Goal: Ask a question

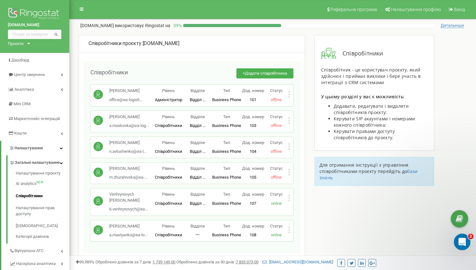
click at [459, 234] on div "Открыть службу сообщений Intercom" at bounding box center [461, 241] width 21 height 21
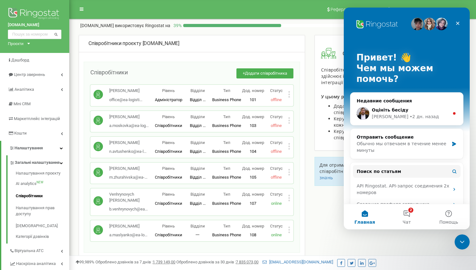
click at [390, 109] on span "Оцініть бесіду" at bounding box center [390, 109] width 37 height 5
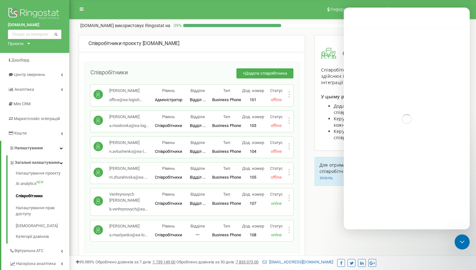
scroll to position [37, 0]
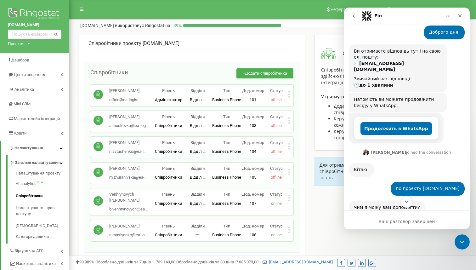
click at [406, 203] on icon "Scroll to bottom" at bounding box center [407, 202] width 6 height 6
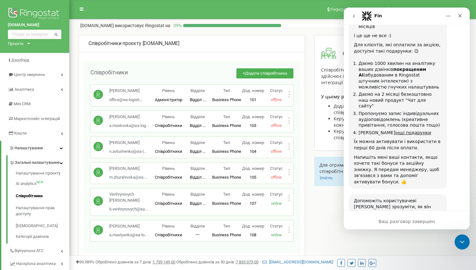
scroll to position [874, 0]
click at [424, 238] on span "Великолепно" at bounding box center [422, 243] width 11 height 11
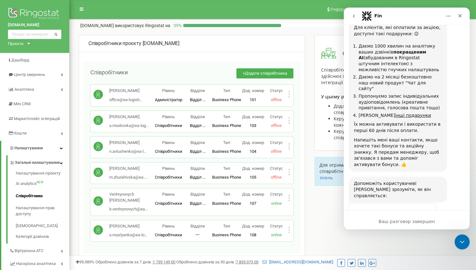
click at [431, 243] on div "Отправить" at bounding box center [426, 249] width 13 height 13
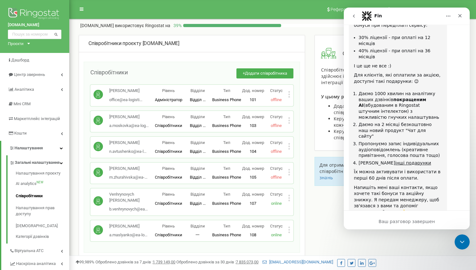
scroll to position [866, 0]
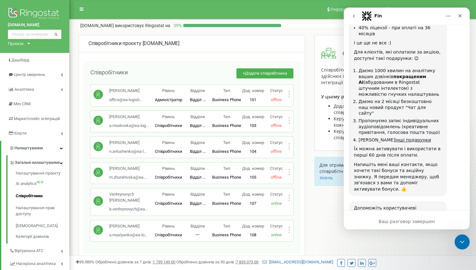
click at [418, 220] on div "Ваш разговор завершен" at bounding box center [407, 221] width 126 height 7
click at [354, 15] on icon "go back" at bounding box center [354, 15] width 2 height 3
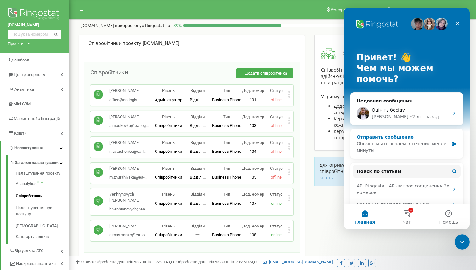
click at [419, 146] on div "Обычно мы отвечаем в течение менее минуты" at bounding box center [403, 147] width 92 height 13
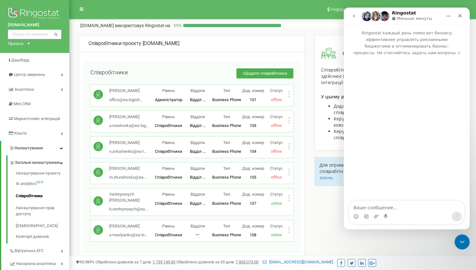
click at [378, 206] on textarea "Ваше сообщение..." at bounding box center [406, 206] width 115 height 11
type textarea "Доброо дня"
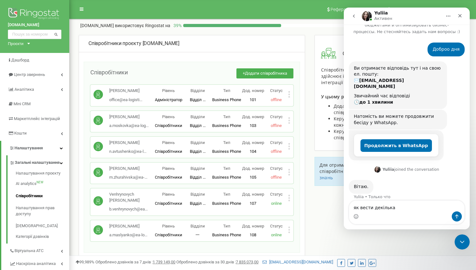
scroll to position [21, 0]
type textarea "як вести декілька запитів одночасно?"
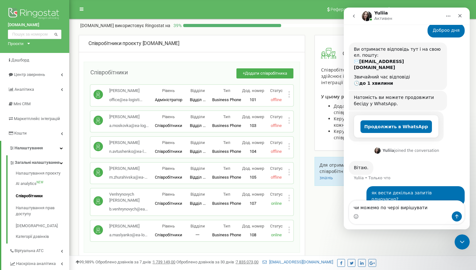
type textarea "чи можемо по черзі вирішувати?"
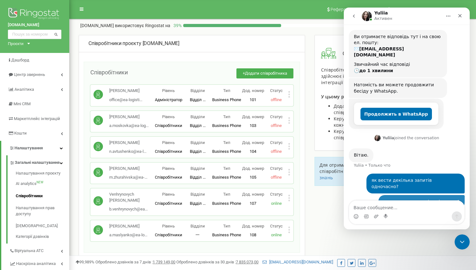
scroll to position [54, 0]
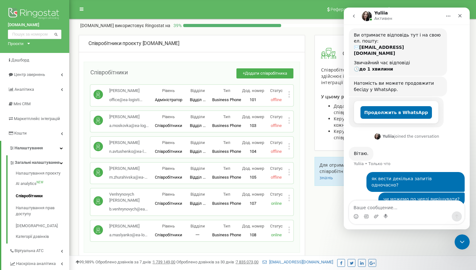
click at [380, 133] on img "Yuliia говорит…" at bounding box center [378, 136] width 6 height 6
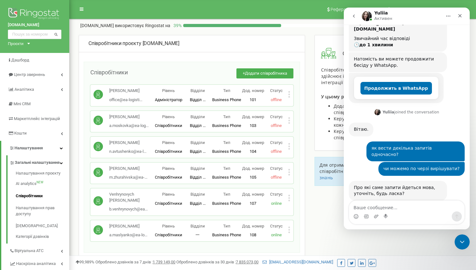
scroll to position [79, 0]
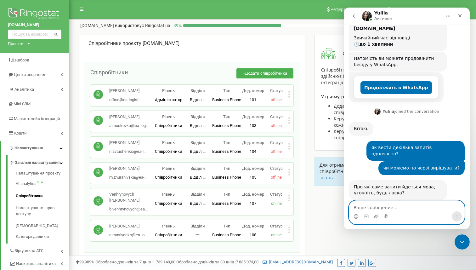
click at [360, 207] on textarea "Ваше сообщение..." at bounding box center [406, 206] width 115 height 11
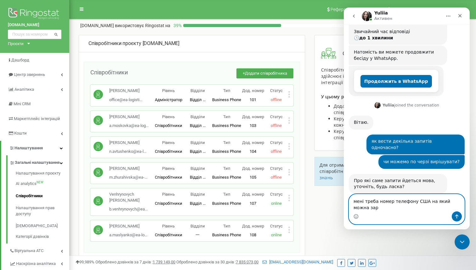
scroll to position [85, 0]
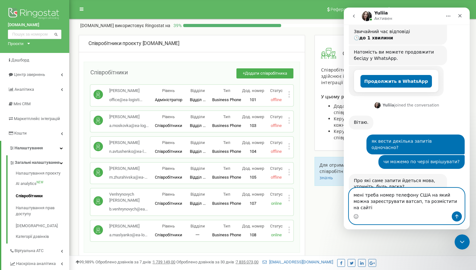
click at [353, 201] on textarea "мені треба номер телефону США на який можна зареєструвати ватсап, та розмістити…" at bounding box center [406, 199] width 115 height 23
type textarea "1. мені треба номер телефону США на який можна зареєструвати ватсап, та розміст…"
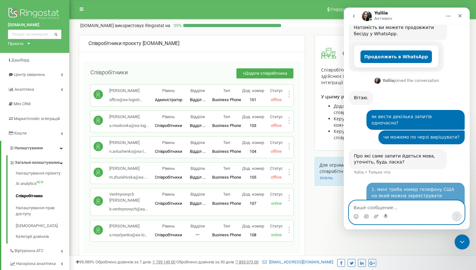
scroll to position [110, 0]
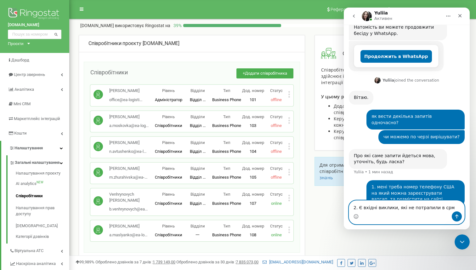
type textarea "2. Є вхідні виклики, які не потрапили в срм"
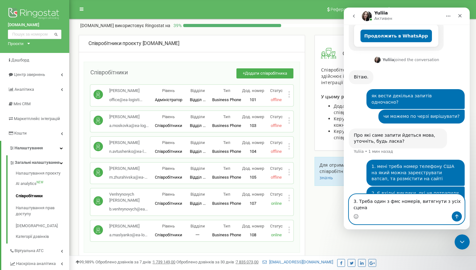
scroll to position [137, 0]
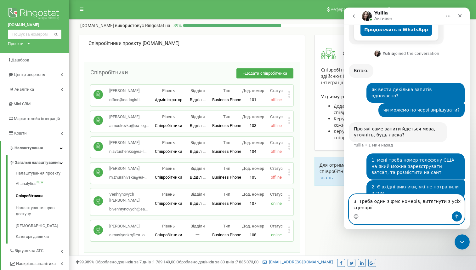
type textarea "3. Треба один з фмс номерів, витягнути з усіх сценаріїв"
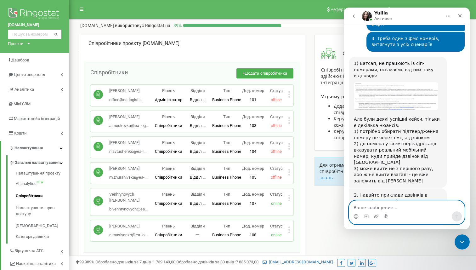
scroll to position [308, 0]
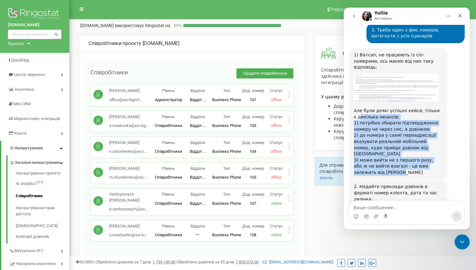
drag, startPoint x: 371, startPoint y: 148, endPoint x: 356, endPoint y: 99, distance: 51.8
click at [356, 99] on div "1) Ватсап, не працюють із сіп-номерами, ось маємо від них таку відповідь: Але б…" at bounding box center [398, 114] width 88 height 124
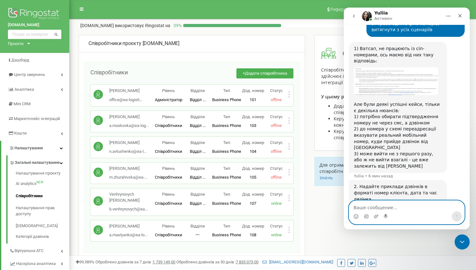
click at [369, 209] on textarea "Ваше сообщение..." at bounding box center [406, 206] width 115 height 11
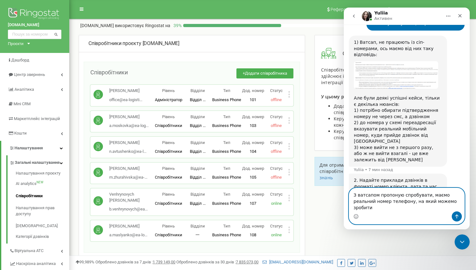
scroll to position [327, 0]
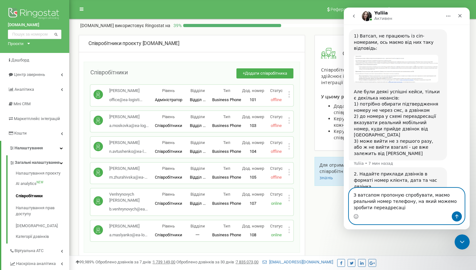
type textarea "З ватсапом пропоную спробувати, маємо реальний номер телефону, на який можемо з…"
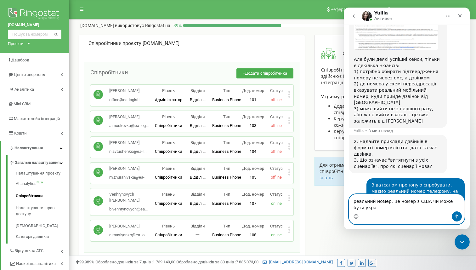
scroll to position [377, 0]
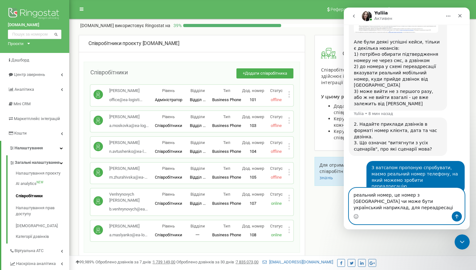
type textarea "реальний номер, це номер з США чи може бути український наприклад, для переадре…"
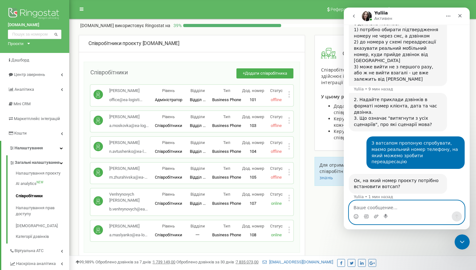
scroll to position [402, 0]
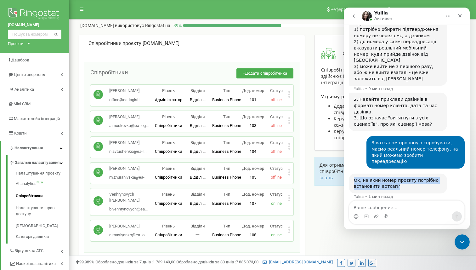
drag, startPoint x: 398, startPoint y: 149, endPoint x: 353, endPoint y: 142, distance: 45.6
click at [353, 174] on div "Ок, на який номер проєкту потрібно встановити вотсап? [GEOGRAPHIC_DATA] • 1 мин…" at bounding box center [398, 184] width 98 height 20
copy div "Ок, на який номер проєкту потрібно встановити вотсап?"
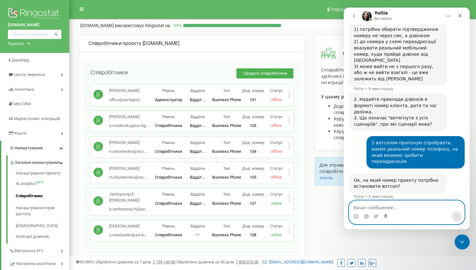
click at [368, 208] on textarea "Ваше сообщение..." at bounding box center [406, 206] width 115 height 11
paste textarea "Ок, на який номер проєкту потрібно встановити вотсап?"
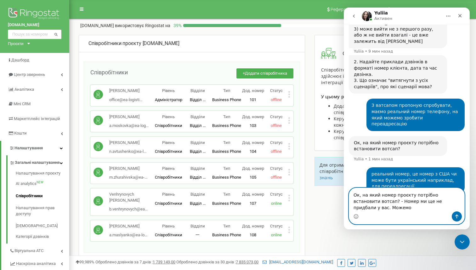
scroll to position [440, 0]
type textarea "Ок, на який номер проєкту потрібно встановити вотсап? - Номер ми ще не придбали…"
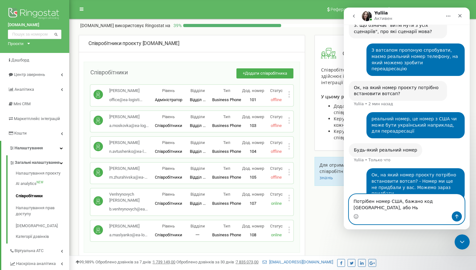
scroll to position [495, 0]
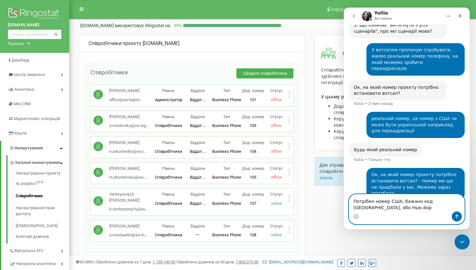
type textarea "Потрібен номер США, бажано код [GEOGRAPHIC_DATA], або [PERSON_NAME]"
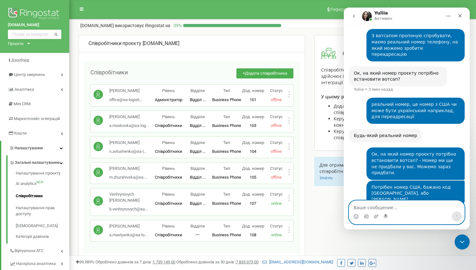
scroll to position [516, 0]
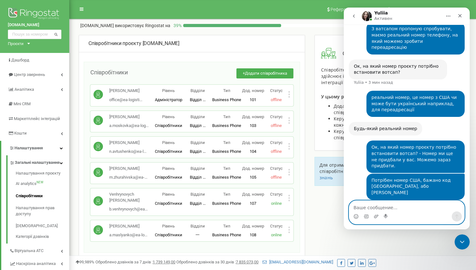
type textarea "и"
type textarea "так"
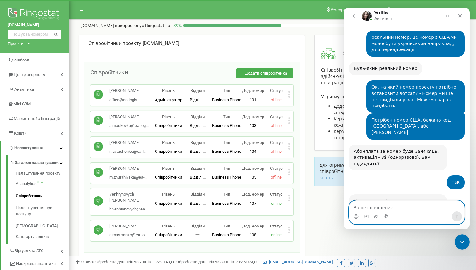
scroll to position [580, 0]
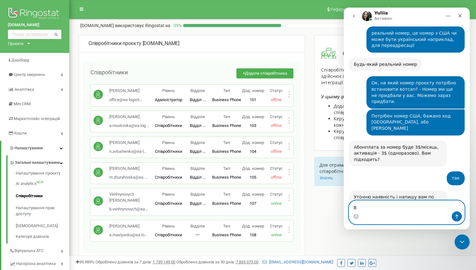
type textarea "В"
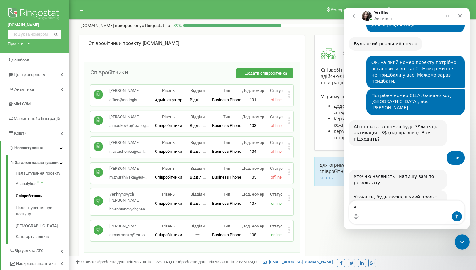
click at [30, 44] on div "[DOMAIN_NAME] Проєкти [DOMAIN_NAME] [DOMAIN_NAME]" at bounding box center [34, 26] width 69 height 53
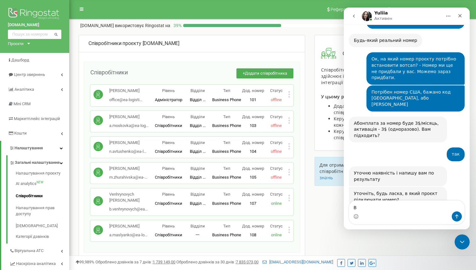
scroll to position [604, 0]
click at [29, 44] on icon at bounding box center [28, 44] width 3 height 2
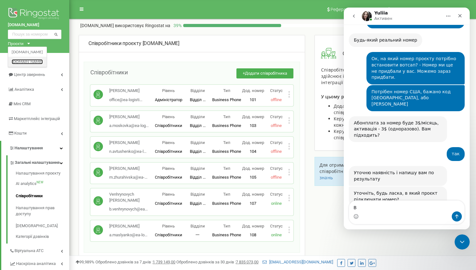
click at [29, 61] on link "[DOMAIN_NAME]" at bounding box center [27, 61] width 31 height 5
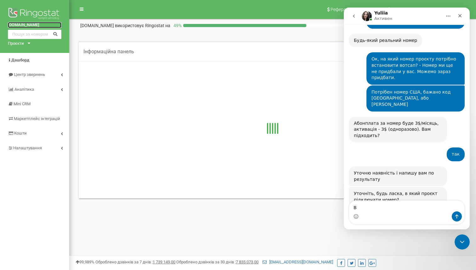
scroll to position [592, 0]
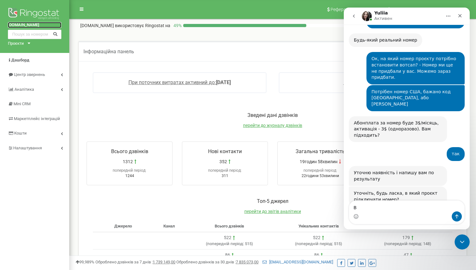
click at [21, 26] on link "[DOMAIN_NAME]" at bounding box center [35, 25] width 54 height 6
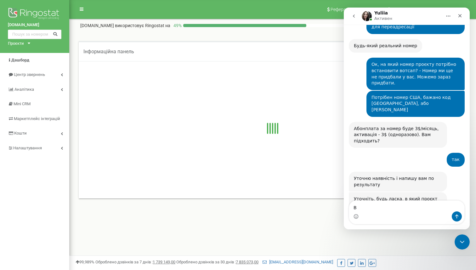
scroll to position [592, 0]
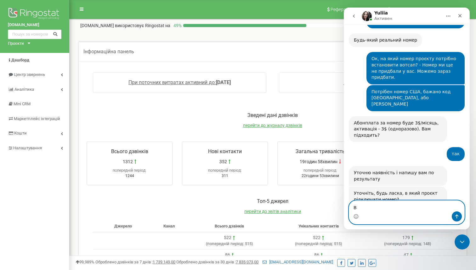
click at [370, 207] on textarea "В" at bounding box center [406, 206] width 115 height 11
type textarea "[DOMAIN_NAME]"
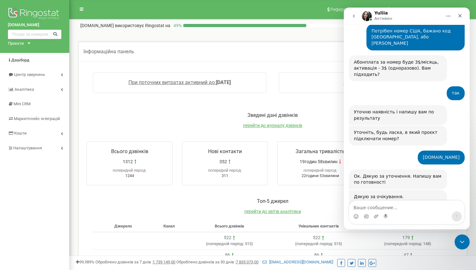
scroll to position [656, 0]
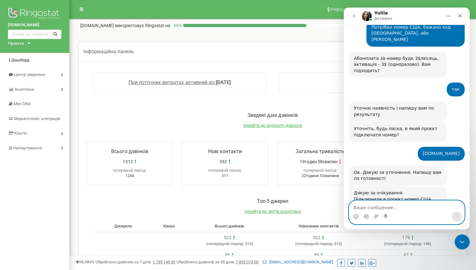
paste textarea "08/09 380675044584 за сьогодні не знаходить в бітрікс 04/09 380667139014 це за …"
type textarea "08/09 380675044584 за сьогодні не знаходить в бітрікс 04/09 380667139014 це за …"
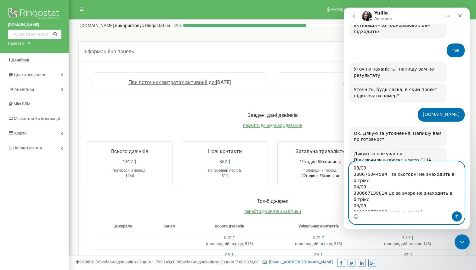
scroll to position [0, 0]
drag, startPoint x: 390, startPoint y: 208, endPoint x: 340, endPoint y: 159, distance: 70.4
click at [344, 159] on html "Yuliia Активен Ringostat каждый день помогает бизнесу эффективнее управлять рек…" at bounding box center [407, 119] width 126 height 222
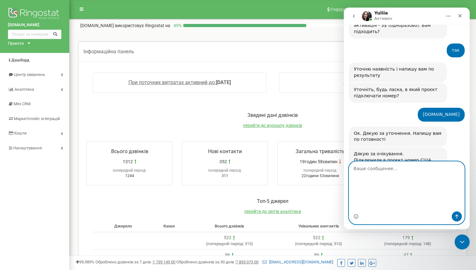
scroll to position [656, 0]
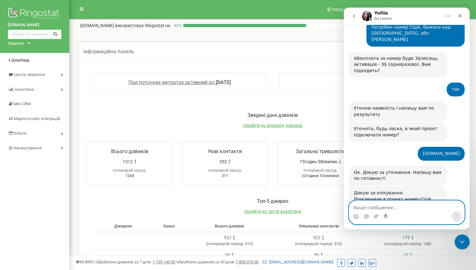
click at [368, 207] on textarea "Ваше сообщение..." at bounding box center [406, 206] width 115 height 11
type textarea ")"
type textarea "+380675029172 - це мій особистий"
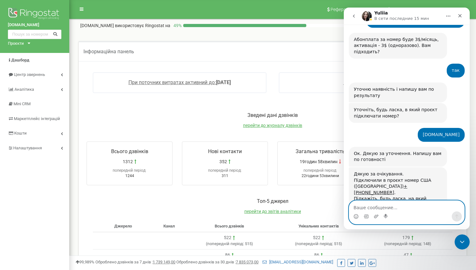
click at [372, 209] on textarea "Ваше сообщение..." at bounding box center [406, 206] width 115 height 11
type textarea "дякую за підключення"
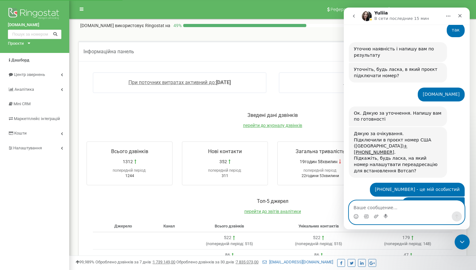
scroll to position [735, 0]
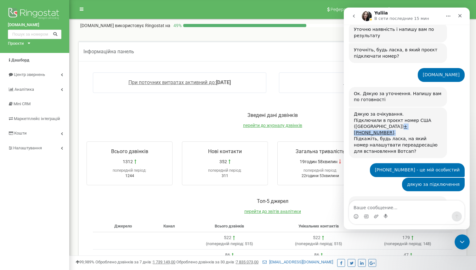
drag, startPoint x: 407, startPoint y: 83, endPoint x: 367, endPoint y: 85, distance: 40.1
click at [367, 111] on div "Дякую за очікування. Підключили в проєкт номер США (Нью-Йорк) + 1 (914) 2408696…" at bounding box center [398, 132] width 88 height 43
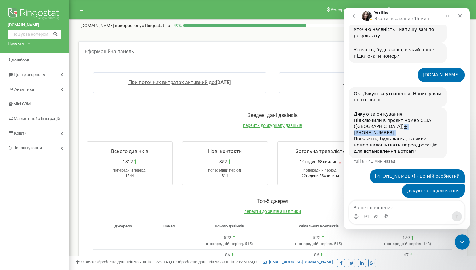
scroll to position [742, 0]
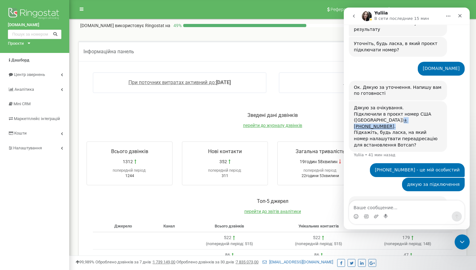
copy div "+ 1 (914) 2408696 ."
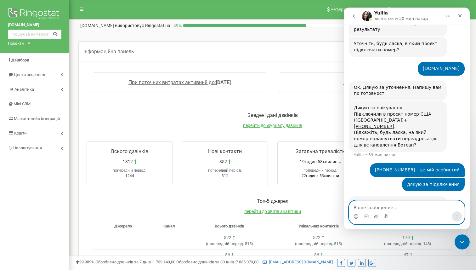
click at [372, 205] on textarea "Ваше сообщение..." at bounding box center [406, 206] width 115 height 11
paste textarea "ці номери не знаходить в бітрікс 380935311916 380681151188 380672202438"
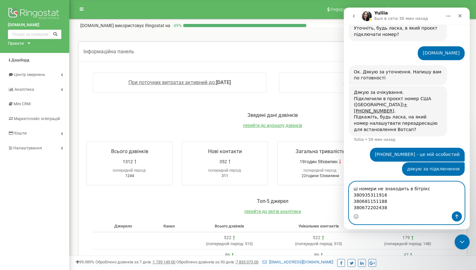
scroll to position [760, 0]
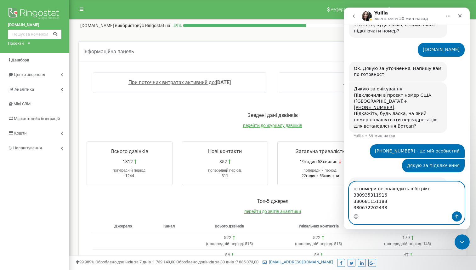
drag, startPoint x: 404, startPoint y: 188, endPoint x: 384, endPoint y: 188, distance: 20.5
click at [384, 188] on textarea "ці номери не знаходить в бітрікс 380935311916 380681151188 380672202438" at bounding box center [406, 197] width 115 height 30
click at [433, 190] on textarea "ці номери не потрапили в бітрікс 380935311916 380681151188 380672202438" at bounding box center [406, 197] width 115 height 30
type textarea "ці номери не потрапили в бітрікс 18.09 380935311916 380681151188 380672202438"
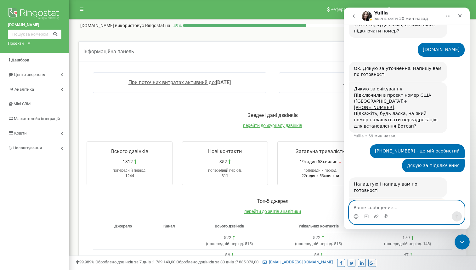
scroll to position [779, 0]
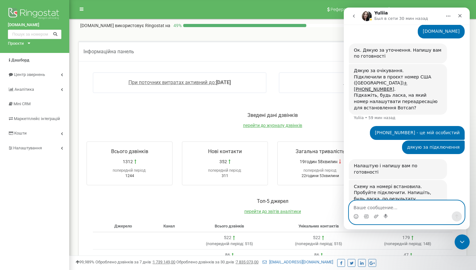
click at [366, 206] on textarea "Ваше сообщение..." at bounding box center [406, 206] width 115 height 11
paste textarea "08/09 380675044584 за сьогодні не знаходить в бітрікс 04/09 380667139014 це за …"
type textarea "08/09 380675044584 за сьогодні не знаходить в бітрікс 04/09 380667139014 це за …"
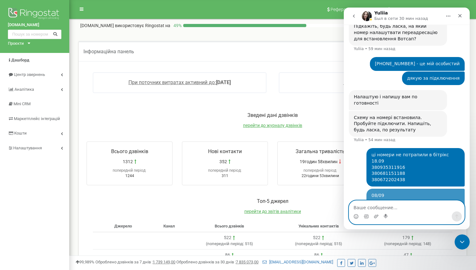
scroll to position [849, 0]
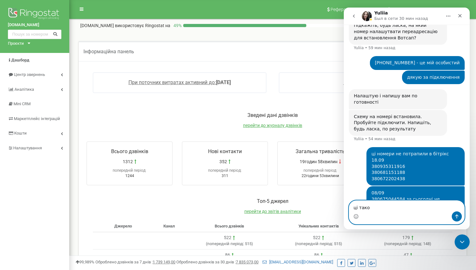
type textarea "ці також"
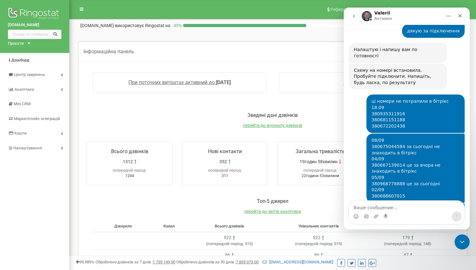
scroll to position [896, 0]
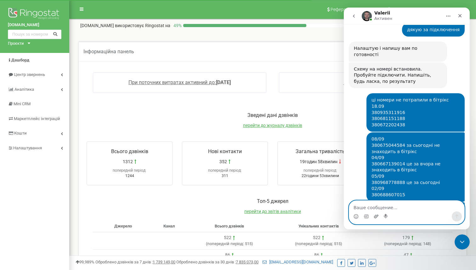
click at [376, 217] on icon "Добавить вложение" at bounding box center [376, 216] width 4 height 3
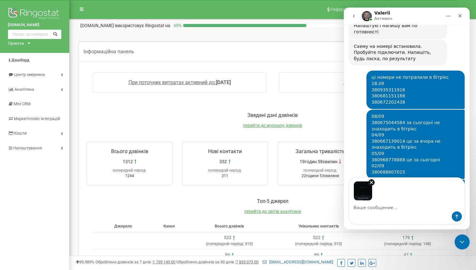
scroll to position [919, 0]
type textarea "дзвінки не переадресовуються"
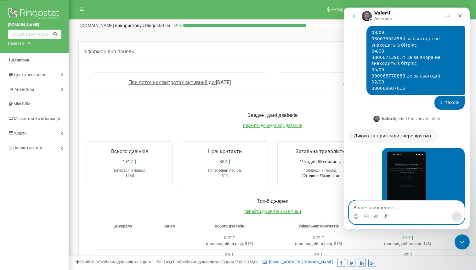
scroll to position [1021, 0]
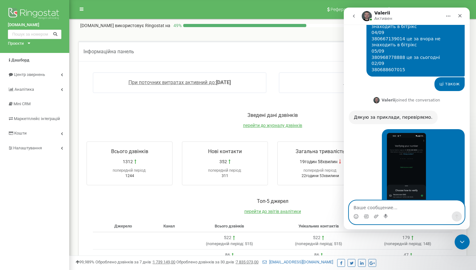
click at [369, 207] on textarea "Ваше сообщение..." at bounding box center [406, 206] width 115 height 11
click at [360, 208] on textarea "Ваше сообщение..." at bounding box center [406, 206] width 115 height 11
type textarea "може інший номер спробуємо?"
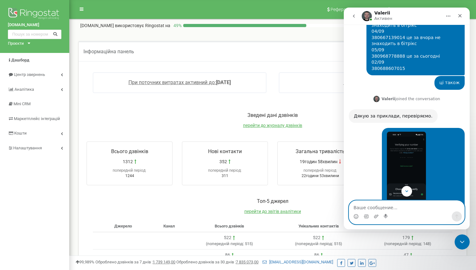
scroll to position [1040, 0]
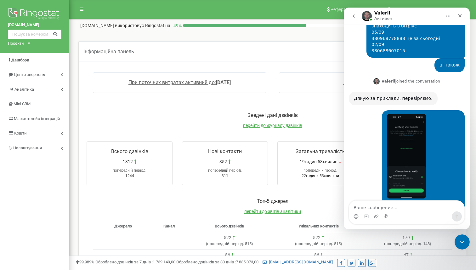
click at [423, 114] on img "Yevhenii говорит…" at bounding box center [406, 156] width 39 height 84
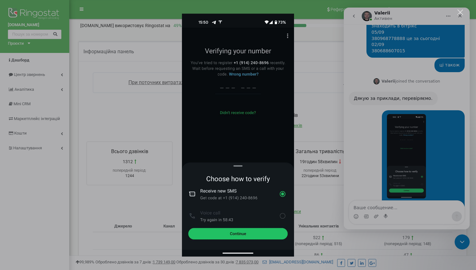
scroll to position [0, 0]
click at [371, 207] on div "Мессенджер Intercom" at bounding box center [238, 135] width 476 height 270
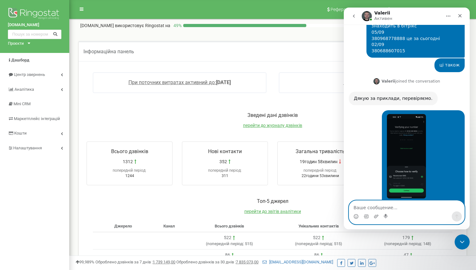
click at [371, 207] on textarea "Ваше сообщение..." at bounding box center [406, 206] width 115 height 11
type textarea "або може інший номер для переадресації?"
click at [457, 217] on icon "Отправить сообщение…" at bounding box center [457, 217] width 3 height 4
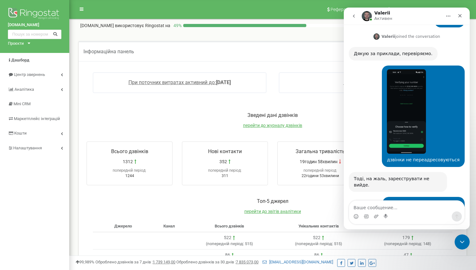
scroll to position [1098, 0]
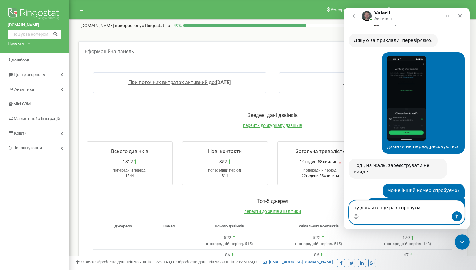
type textarea "ну давайте ще раз спробуємо"
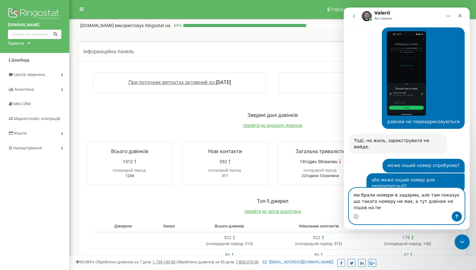
scroll to position [1129, 0]
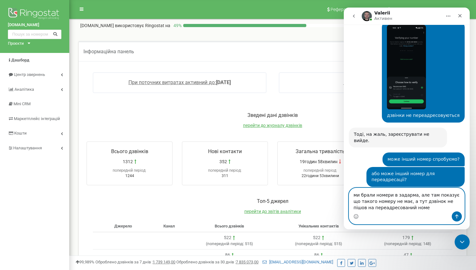
type textarea "ми брали номери в задарма, але там показує що такого номеру не має, а тут дзвін…"
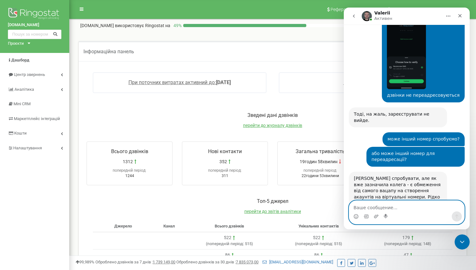
scroll to position [1150, 0]
